Goal: Navigation & Orientation: Find specific page/section

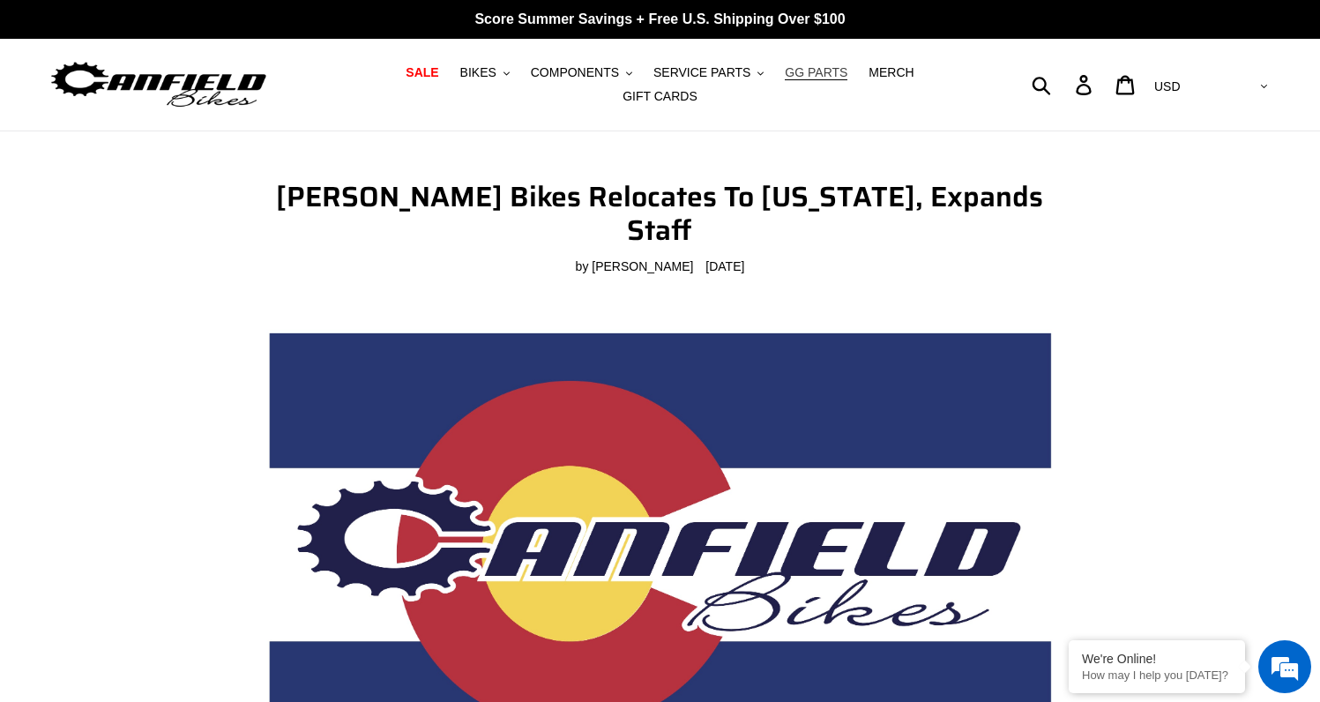
click at [780, 71] on link "GG PARTS" at bounding box center [816, 73] width 80 height 24
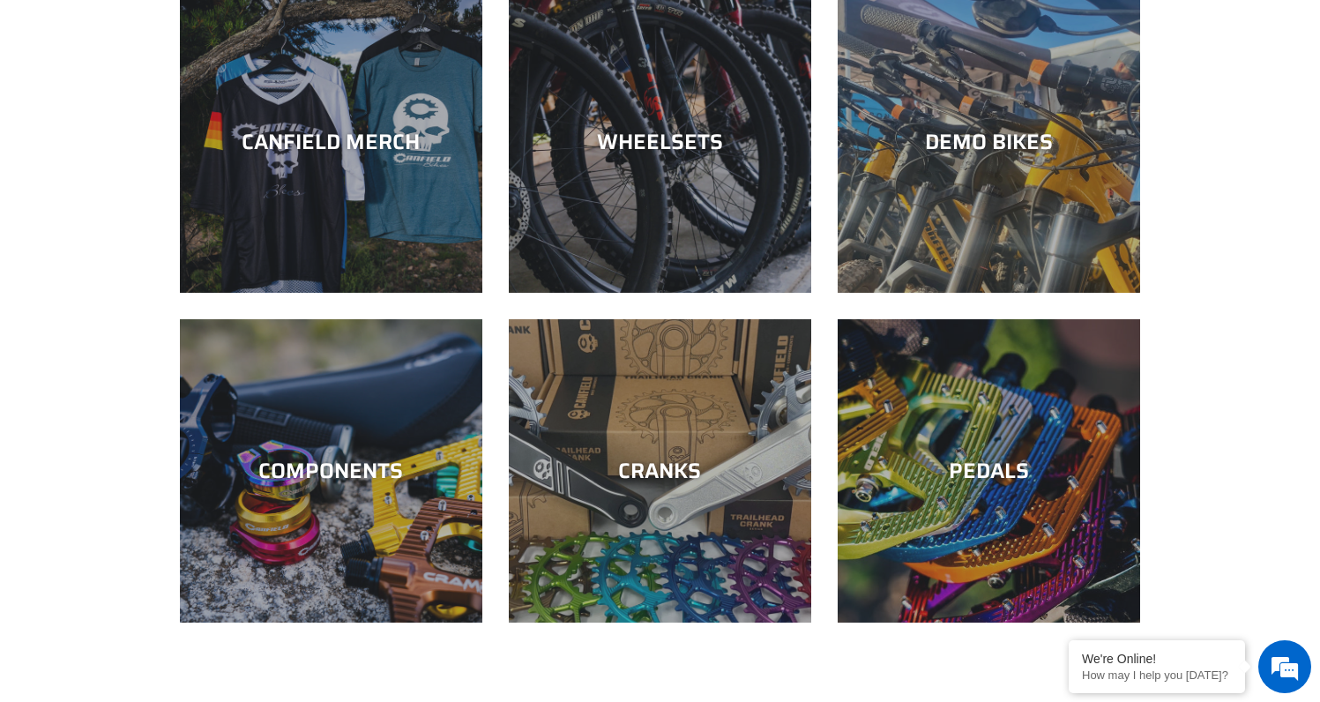
scroll to position [2437, 0]
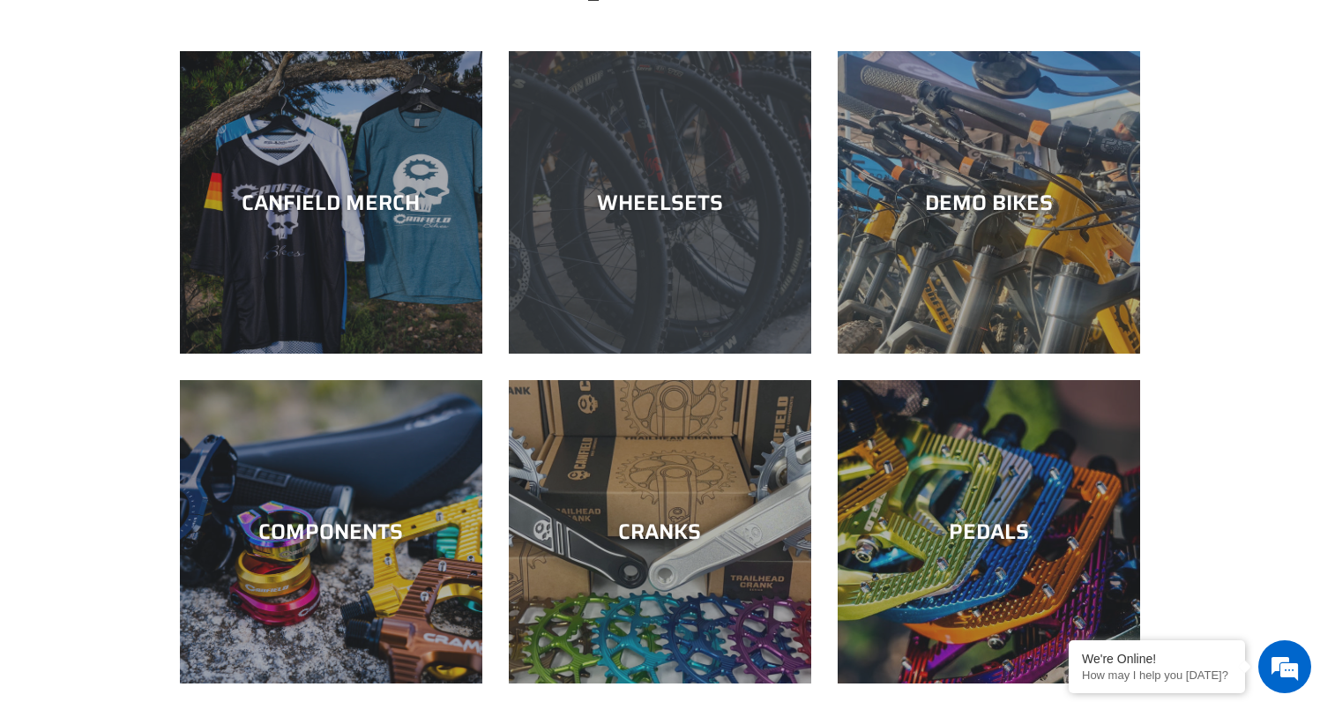
click at [673, 354] on div "WHEELSETS" at bounding box center [660, 354] width 302 height 0
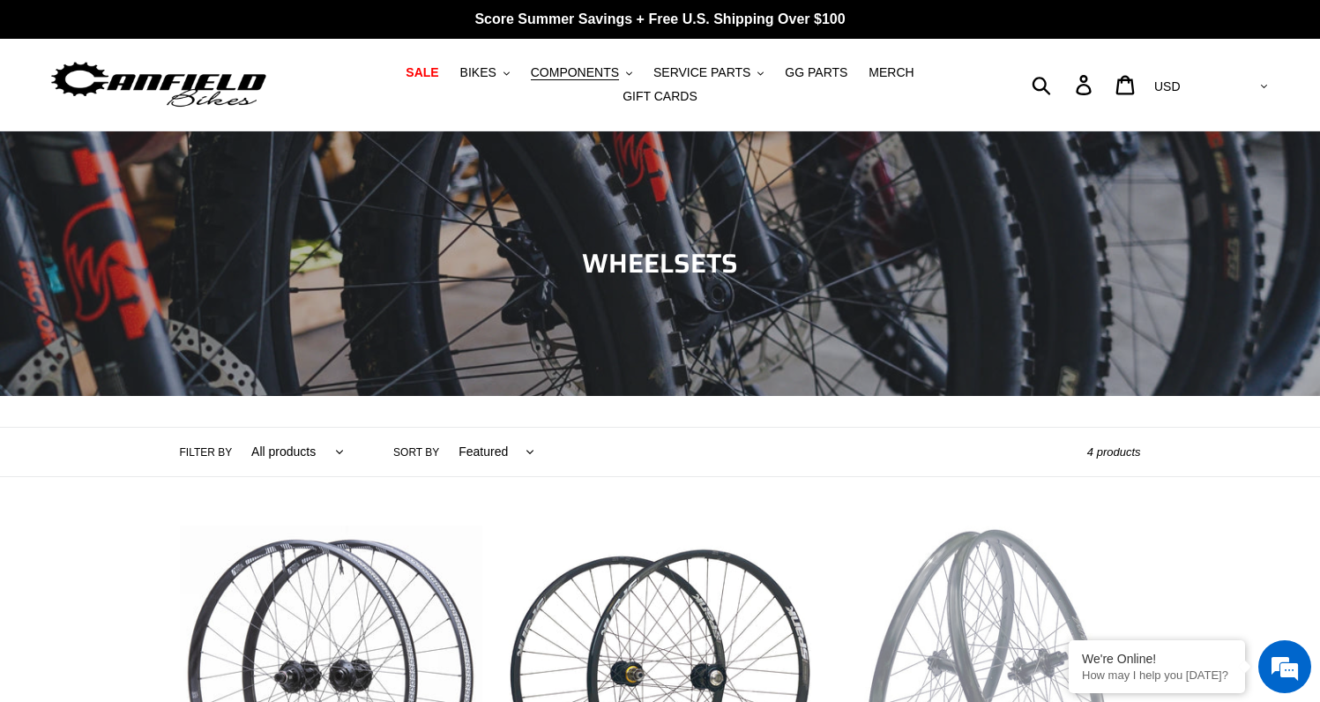
scroll to position [1314, 0]
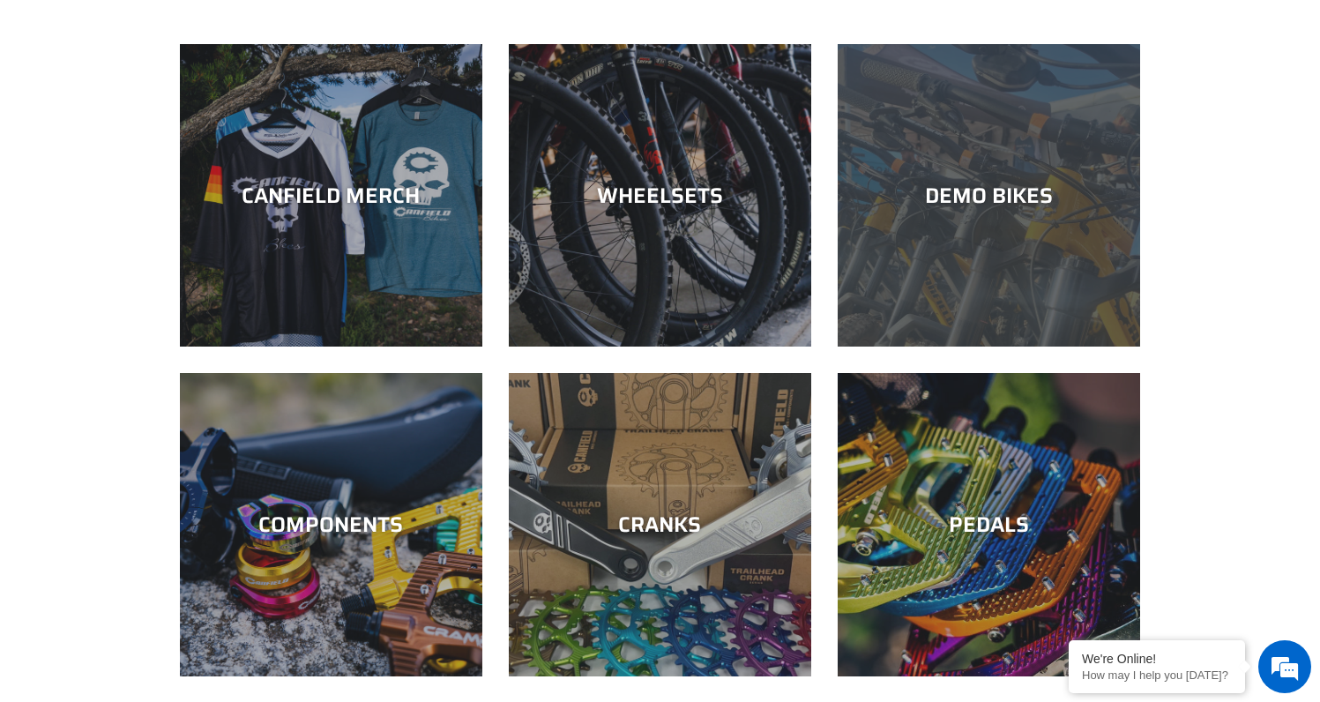
click at [943, 198] on div "DEMO BIKES" at bounding box center [989, 196] width 302 height 26
